Goal: Ask a question

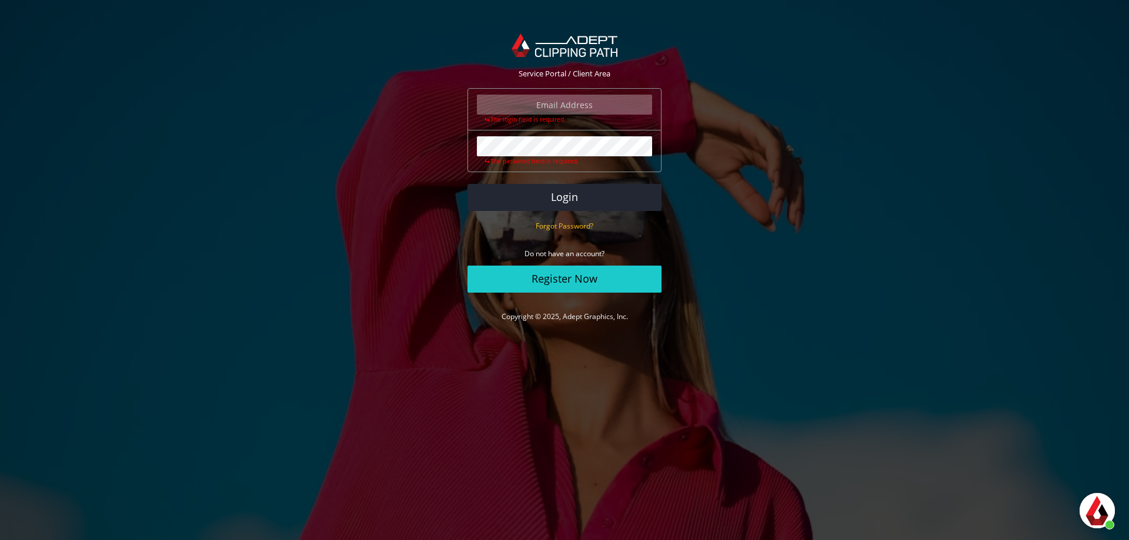
scroll to position [1706, 0]
type input "daniel@terem.com"
click at [574, 196] on button "Login" at bounding box center [564, 197] width 194 height 27
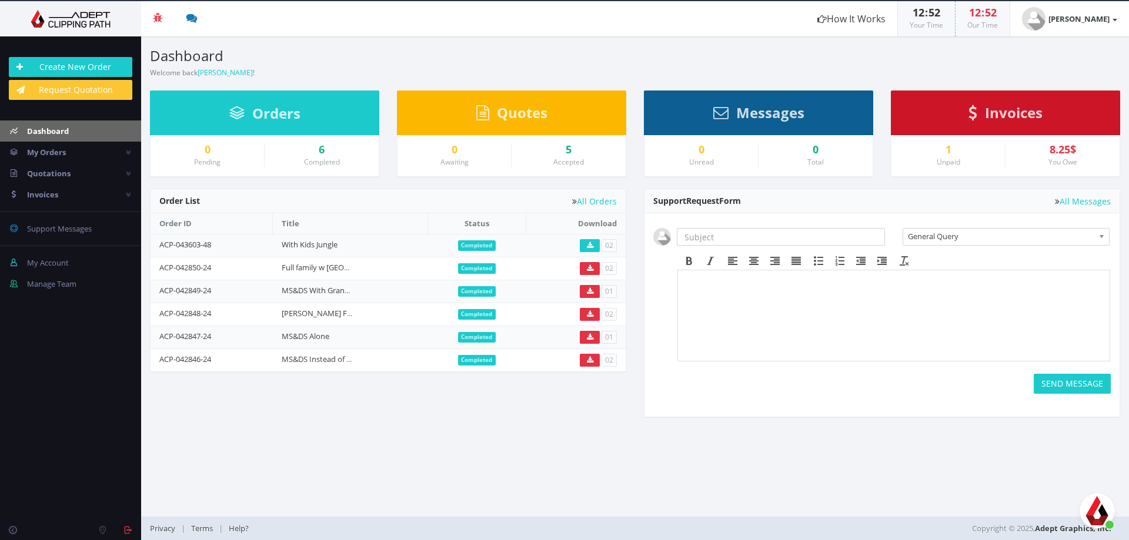
scroll to position [1706, 0]
click at [1087, 505] on span "פתח צ'אט" at bounding box center [1097, 510] width 35 height 35
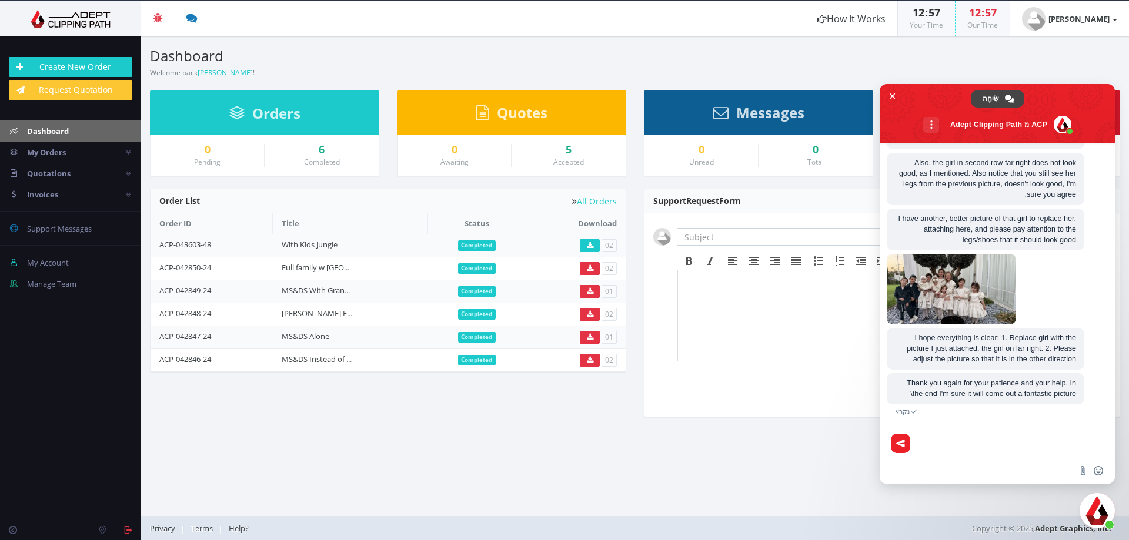
click at [790, 299] on body at bounding box center [894, 306] width 422 height 59
click at [939, 443] on textarea "נסח הודעה..." at bounding box center [1009, 443] width 188 height 29
type textarea "י"
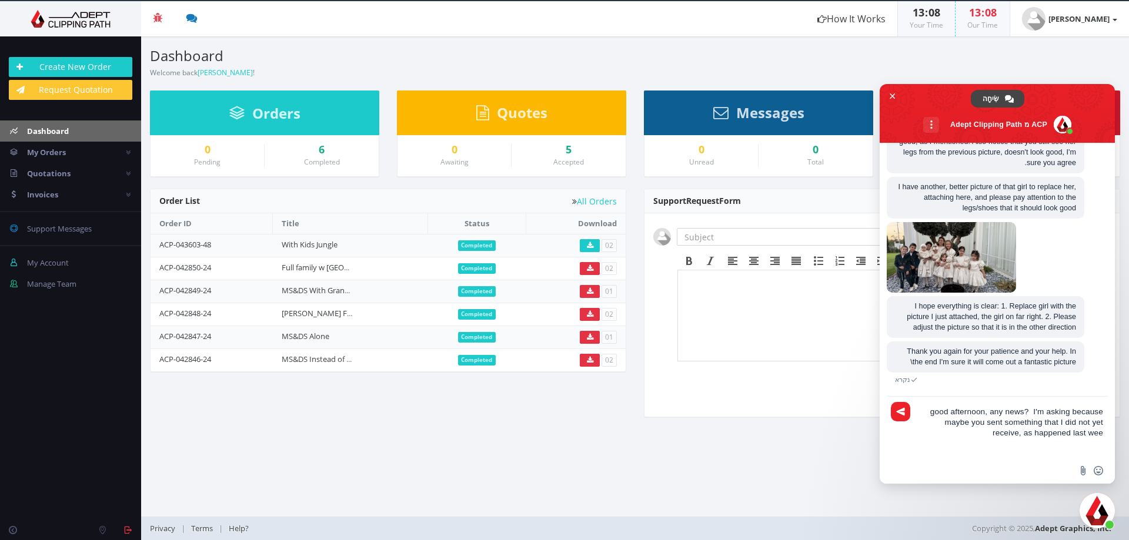
type textarea "good afternoon, any news? I'm asking because maybe you sent something that I di…"
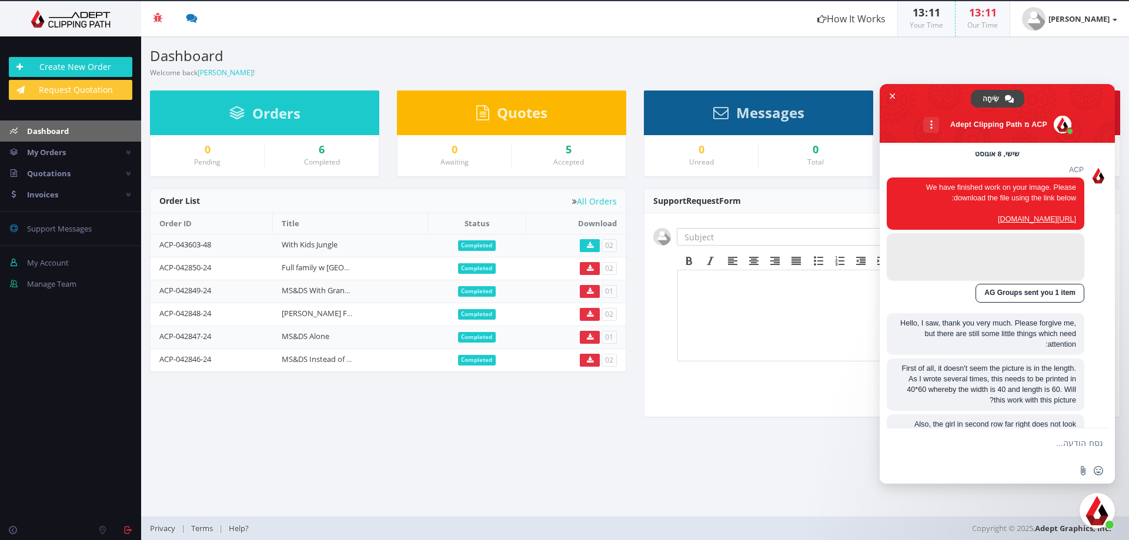
scroll to position [1780, 0]
